Goal: Task Accomplishment & Management: Complete application form

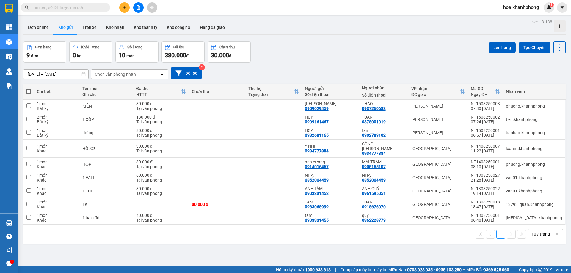
click at [73, 7] on input "text" at bounding box center [68, 7] width 70 height 7
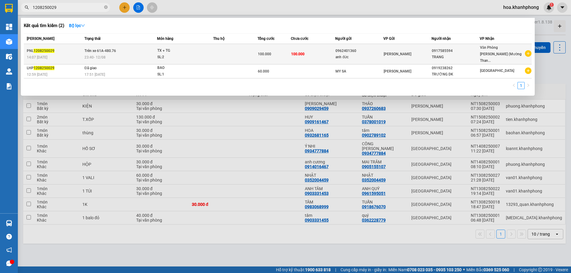
type input "1208250029"
click at [363, 50] on div "0962401360" at bounding box center [360, 51] width 48 height 6
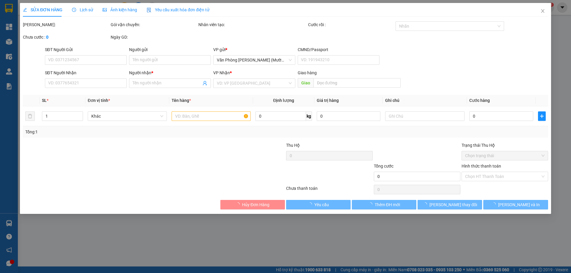
type input "0962401360"
type input "anh đức"
type input "0917585594"
type input "TRANG"
type input "100.000"
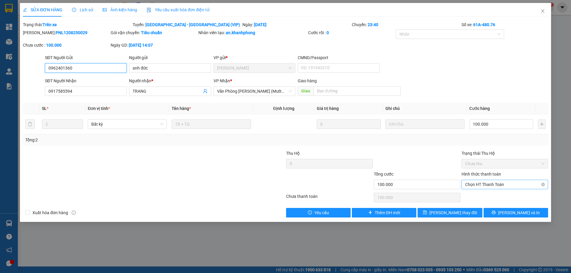
click at [486, 181] on span "Chọn HT Thanh Toán" at bounding box center [504, 184] width 79 height 9
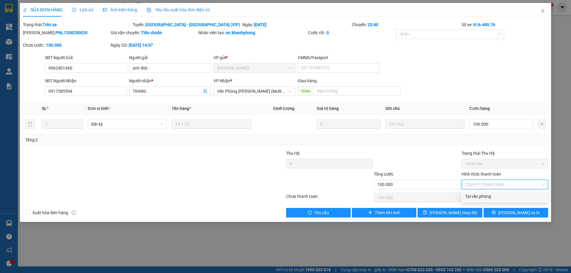
click at [483, 193] on div "Tại văn phòng" at bounding box center [505, 197] width 87 height 10
type input "0"
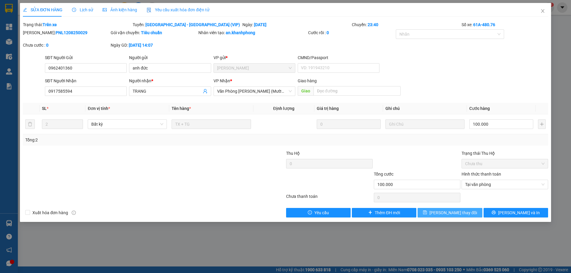
click at [456, 215] on span "[PERSON_NAME] thay đổi" at bounding box center [454, 213] width 48 height 7
